Goal: Go to known website: Go to known website

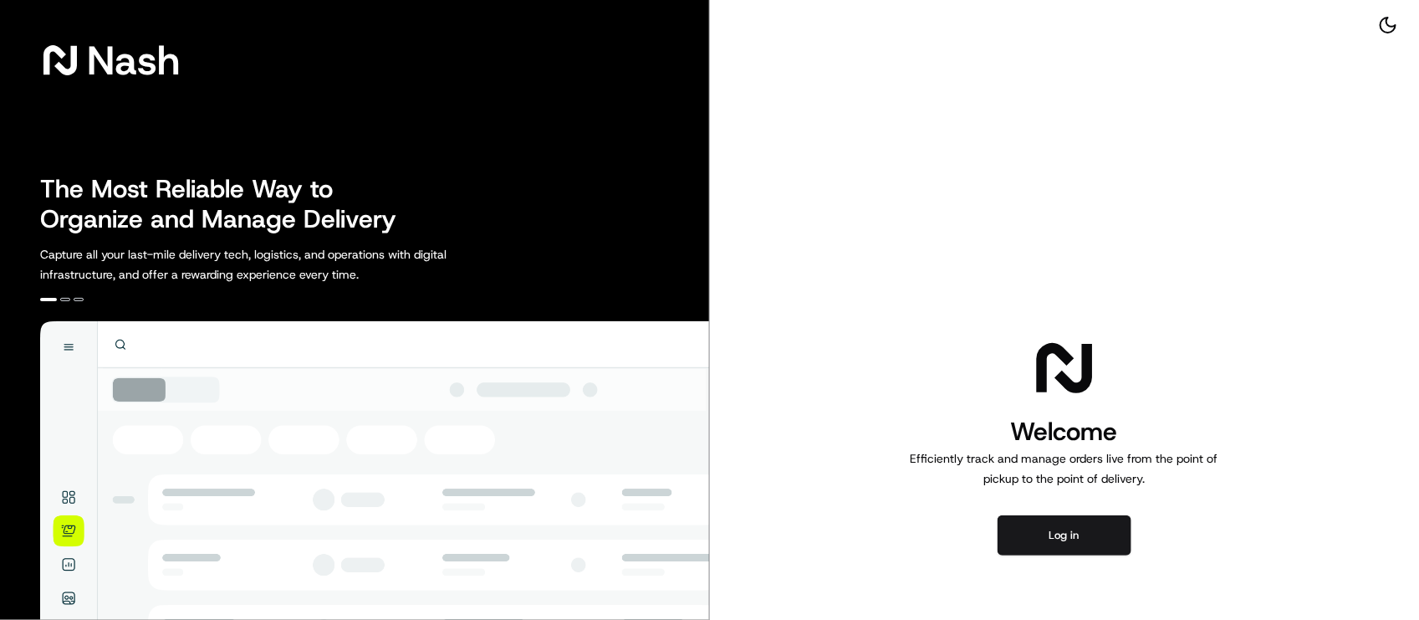
click at [1054, 508] on div "Welcome Efficiently track and manage orders live from the point of pickup to th…" at bounding box center [1065, 444] width 710 height 889
click at [1054, 523] on button "Log in" at bounding box center [1065, 535] width 134 height 40
click at [1051, 534] on button "Log in" at bounding box center [1065, 535] width 134 height 40
